Goal: Find specific page/section: Find specific page/section

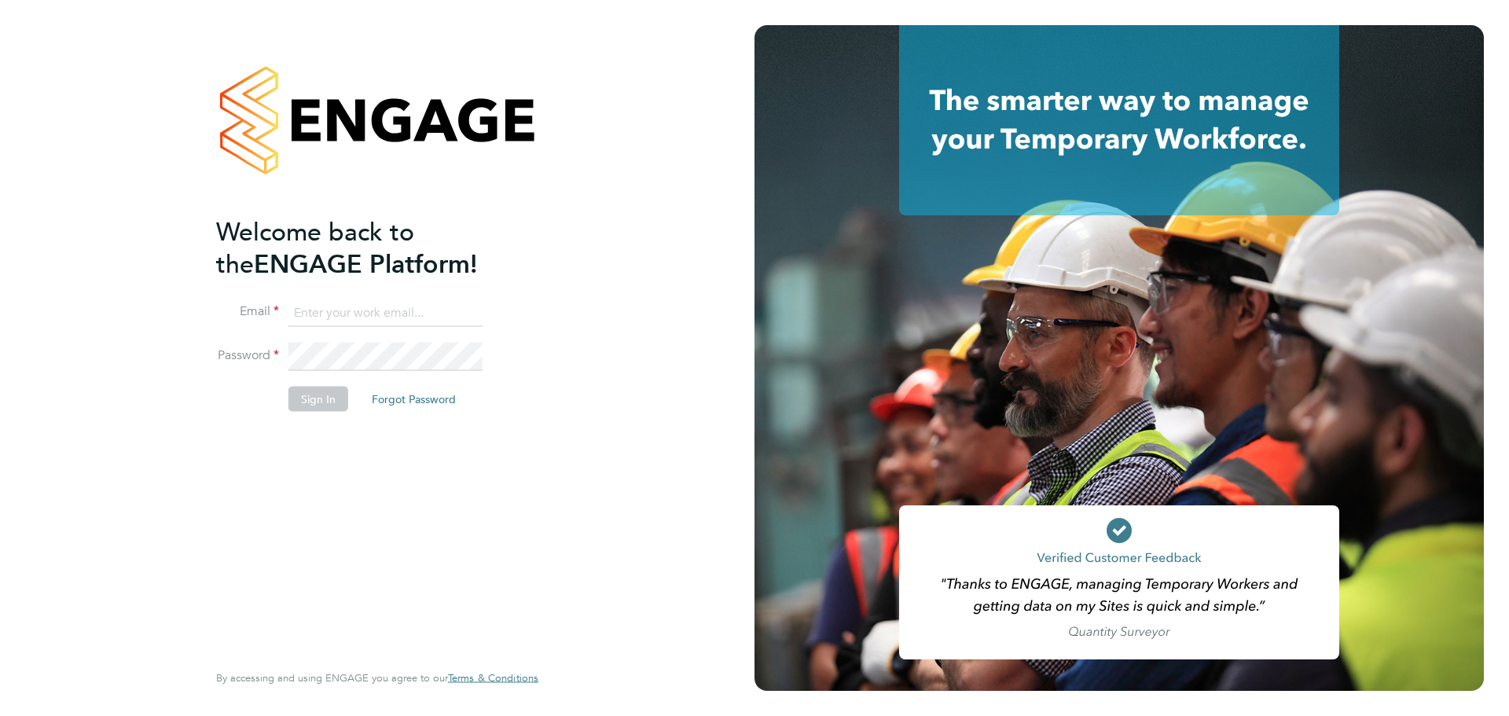
type input "[EMAIL_ADDRESS][PERSON_NAME][DOMAIN_NAME]"
click at [317, 408] on button "Sign In" at bounding box center [318, 398] width 60 height 25
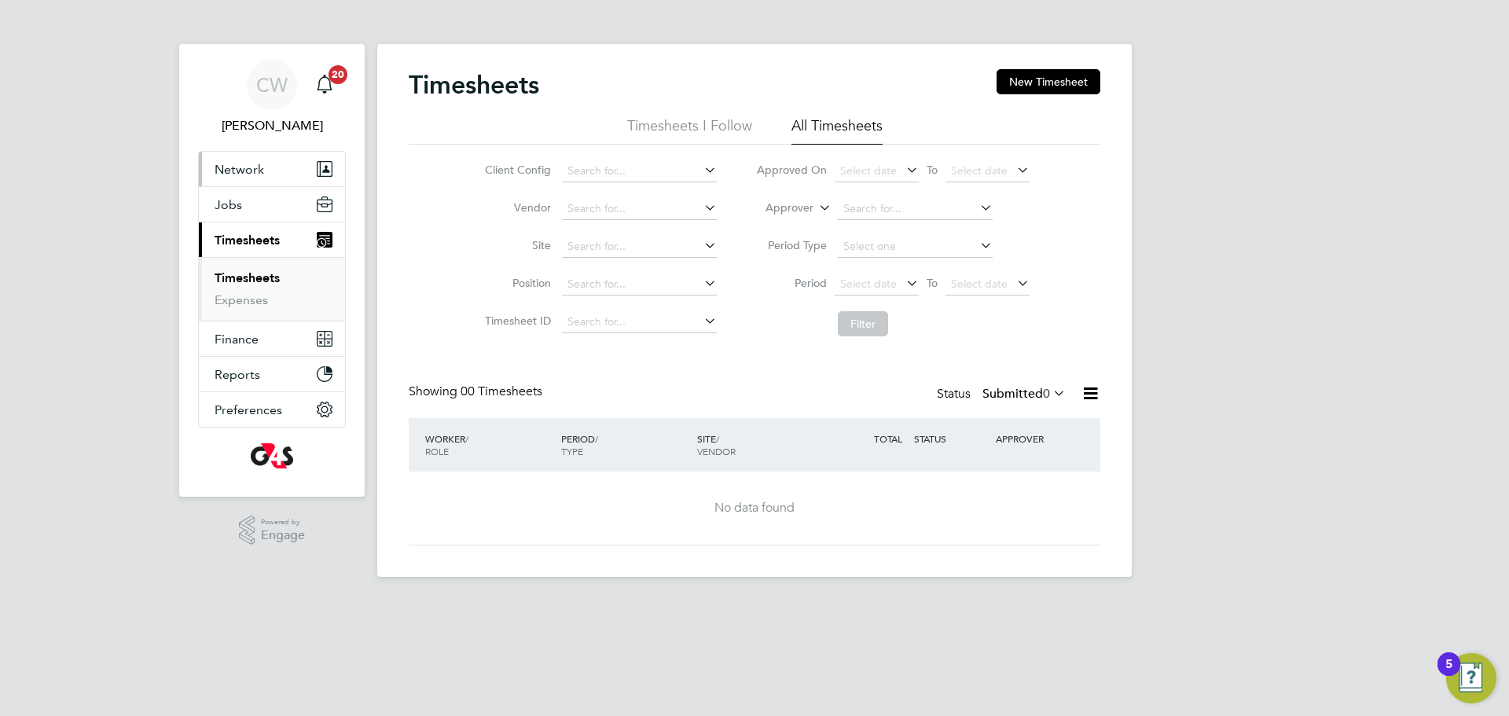
click at [266, 164] on button "Network" at bounding box center [272, 169] width 146 height 35
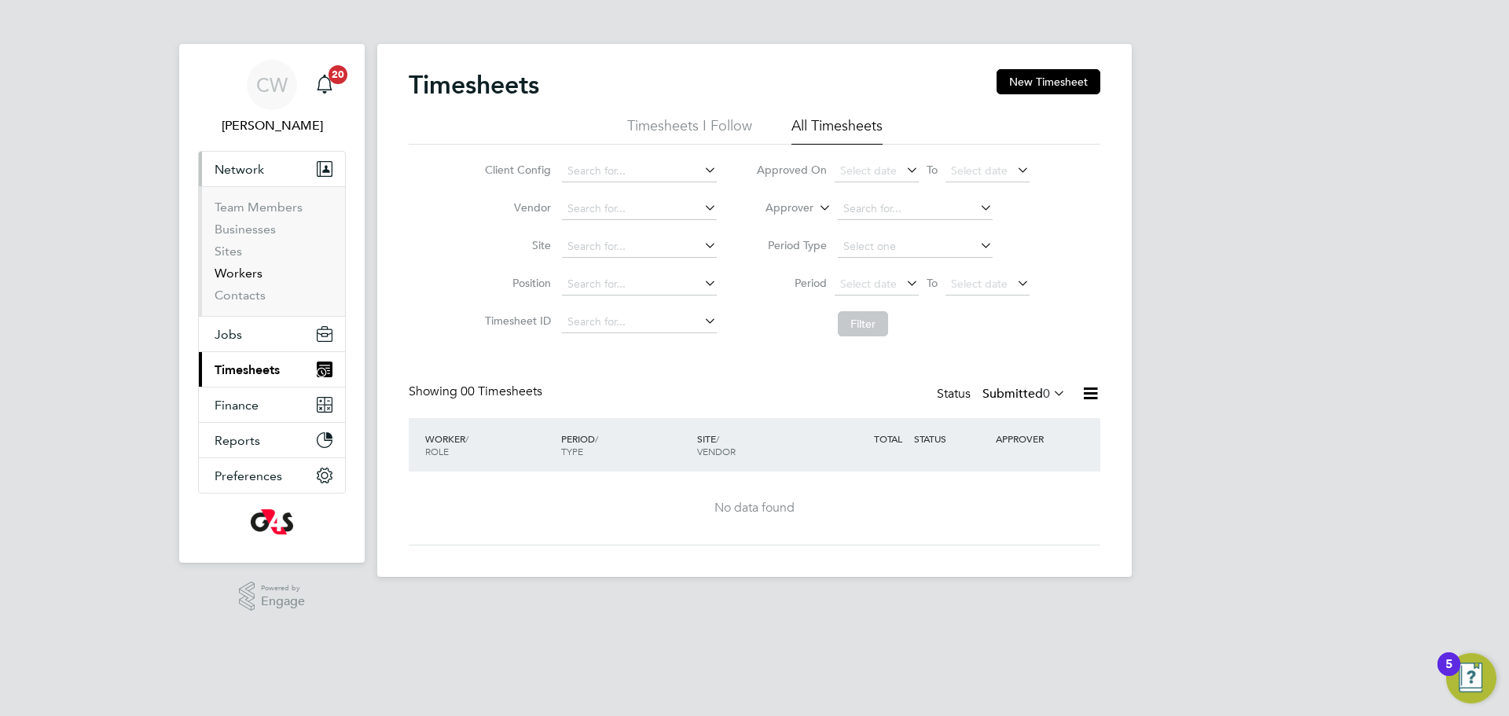
click at [228, 278] on link "Workers" at bounding box center [239, 273] width 48 height 15
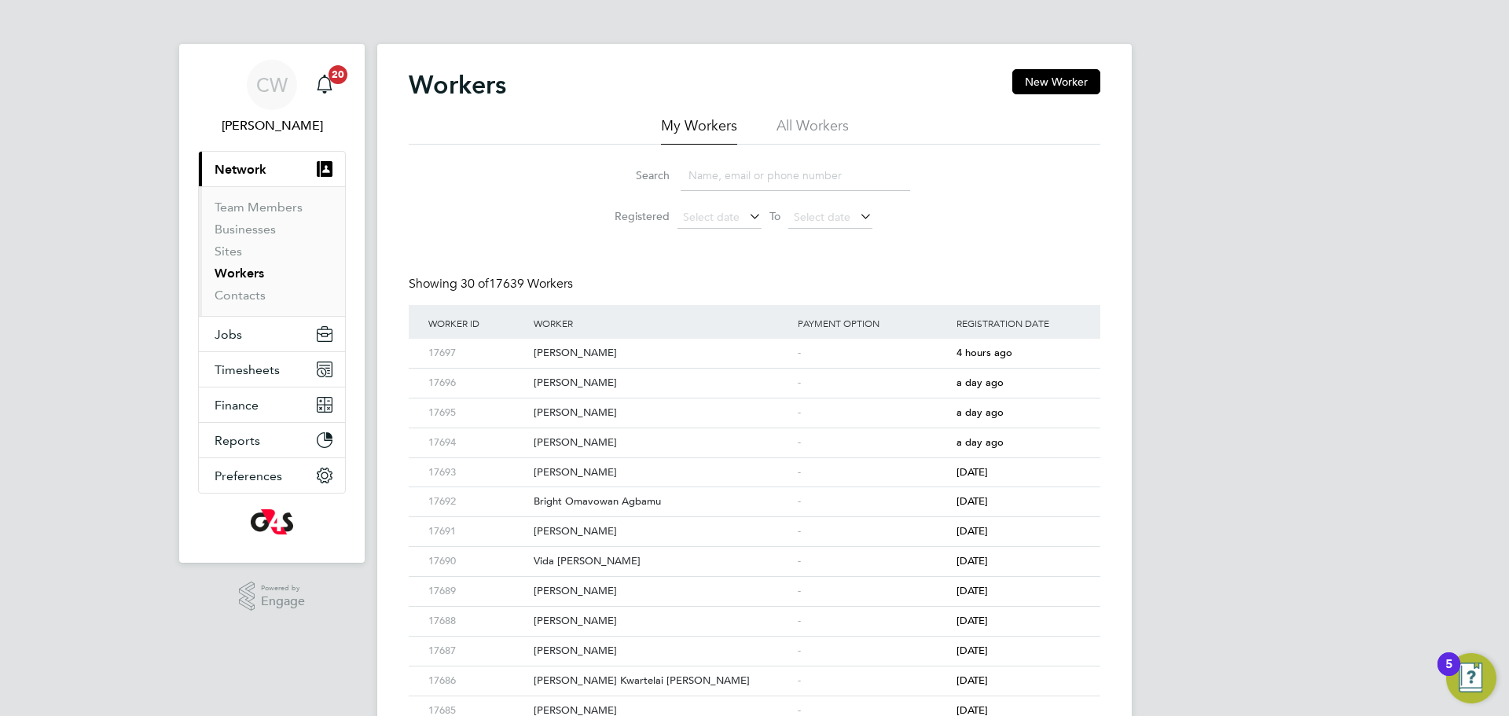
click at [843, 119] on li "All Workers" at bounding box center [813, 130] width 72 height 28
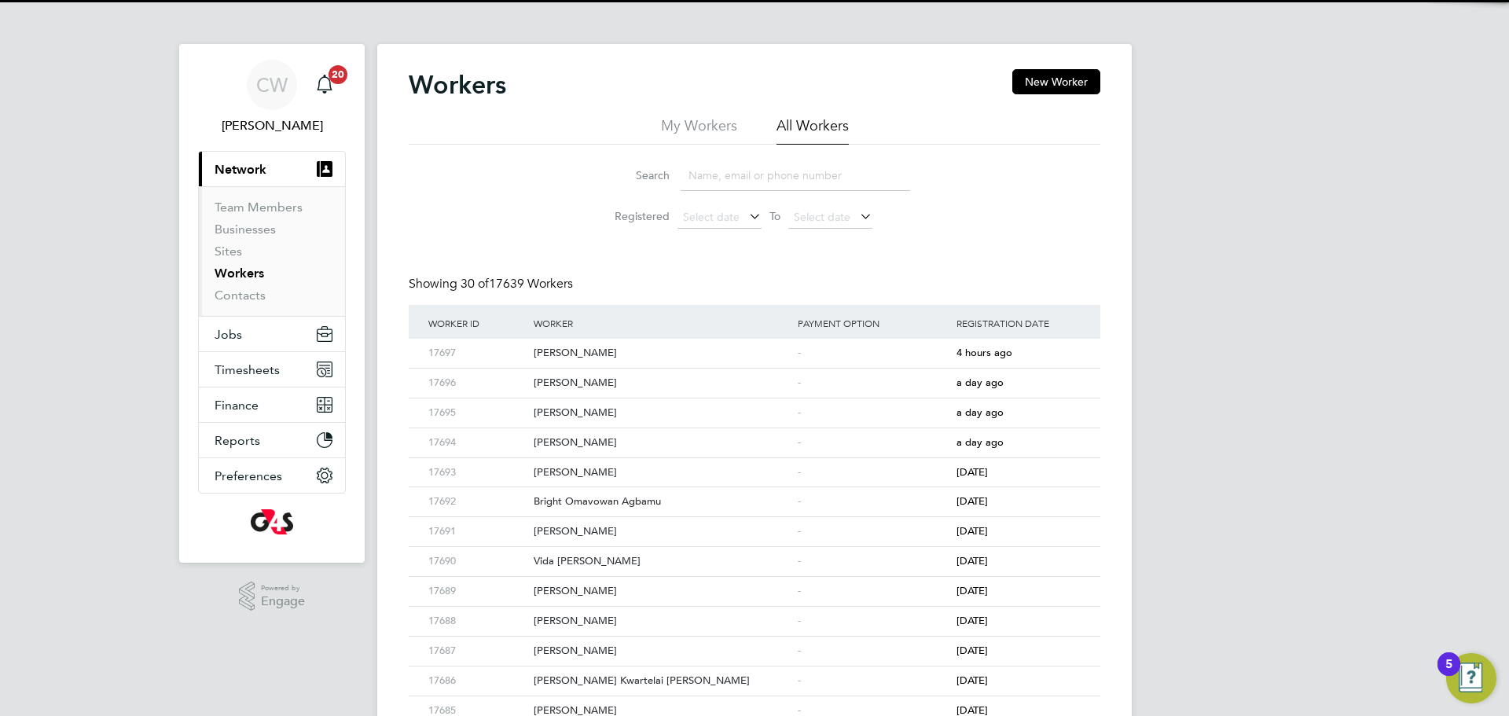
click at [714, 173] on input at bounding box center [796, 175] width 230 height 31
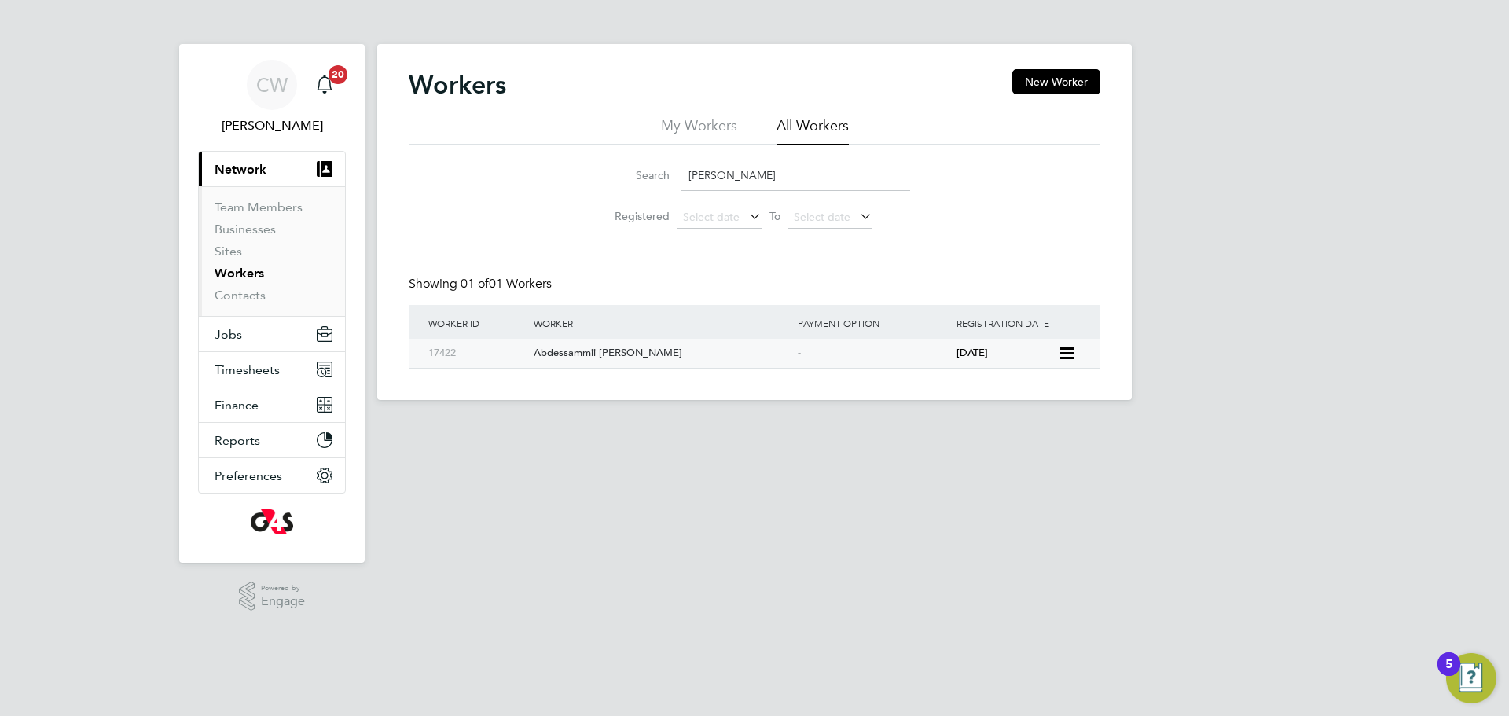
type input "mehl"
click at [619, 347] on div "Abdessammii Mehl" at bounding box center [662, 353] width 264 height 29
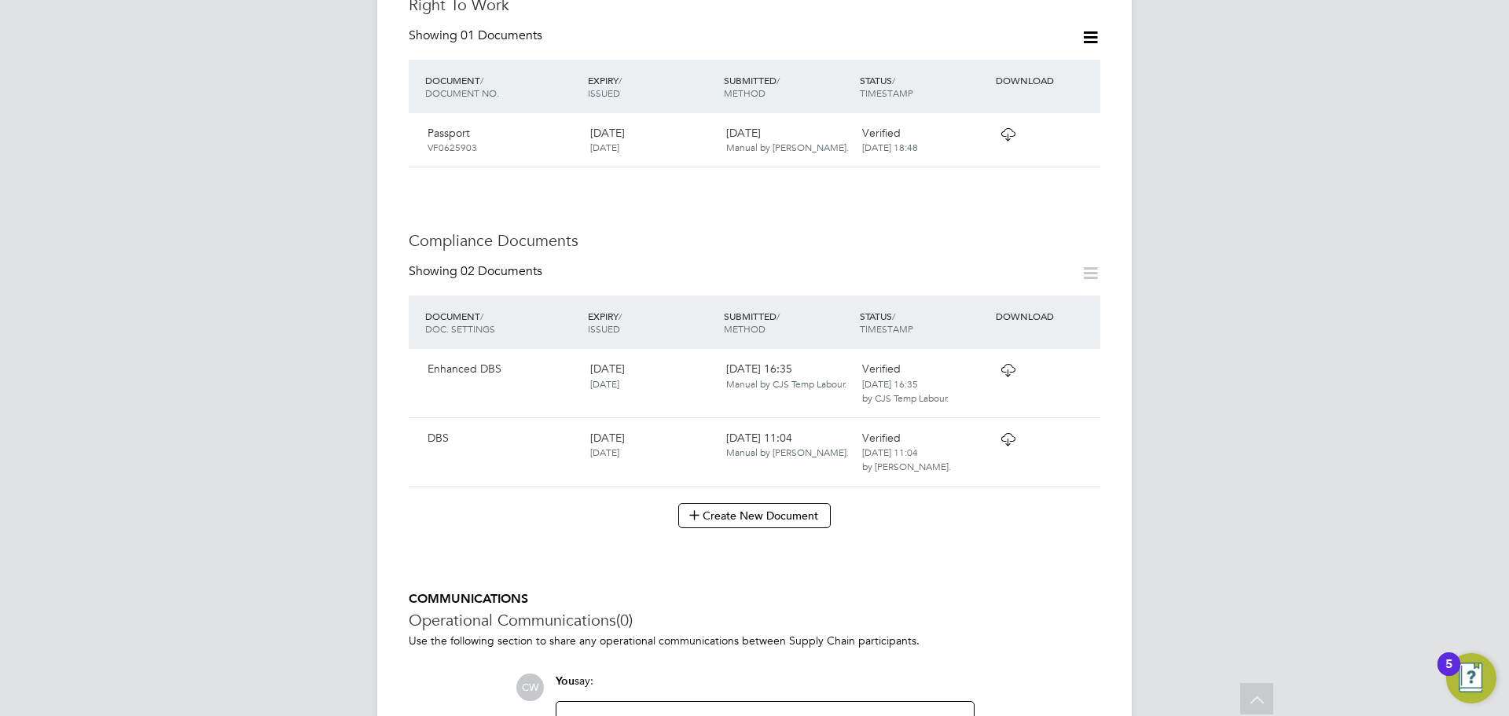
scroll to position [615, 0]
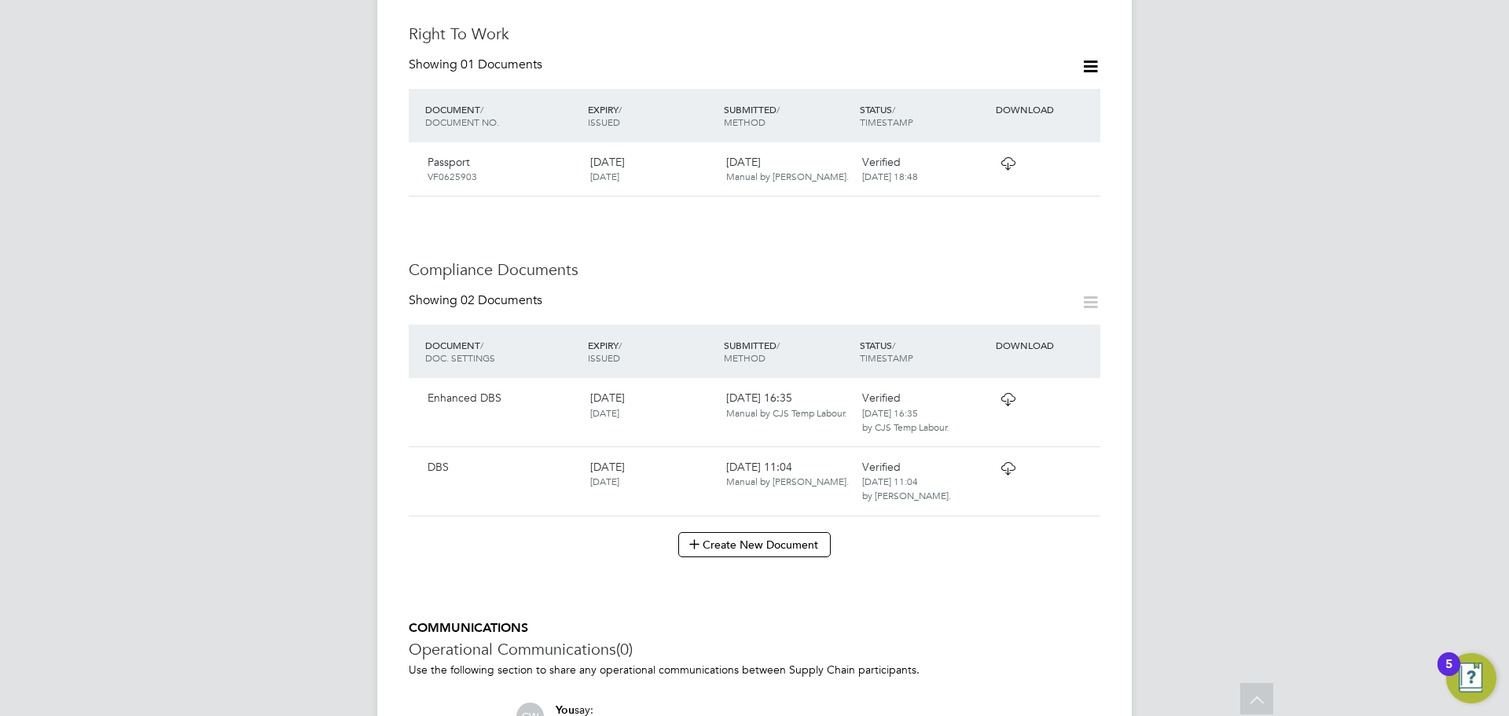
click at [1016, 157] on icon at bounding box center [1008, 163] width 20 height 13
